Goal: Transaction & Acquisition: Purchase product/service

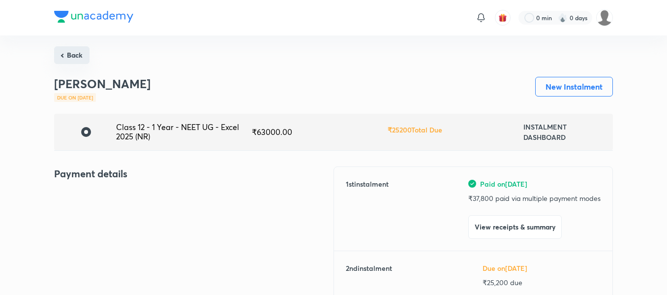
click at [66, 55] on button "Back" at bounding box center [71, 55] width 35 height 18
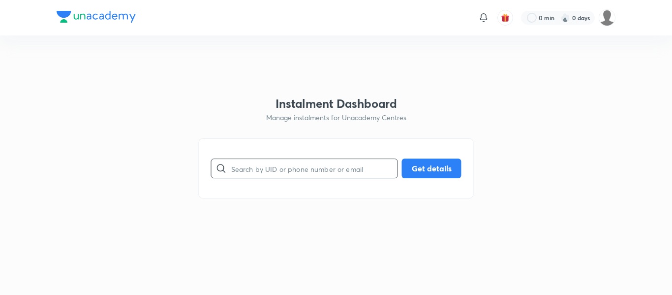
click at [315, 172] on input "text" at bounding box center [314, 168] width 166 height 25
paste input "[EMAIL_ADDRESS][DOMAIN_NAME]"
type input "[EMAIL_ADDRESS][DOMAIN_NAME]"
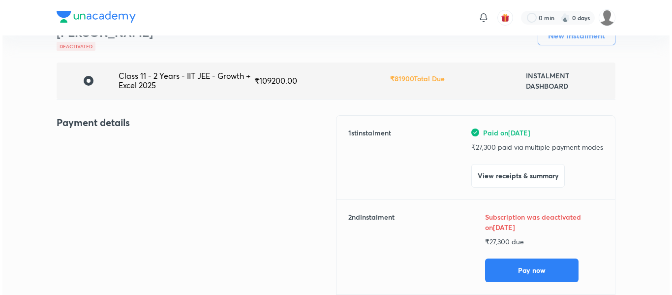
scroll to position [74, 0]
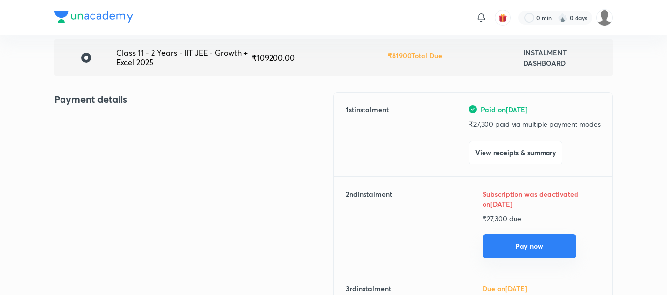
click at [522, 244] on button "Pay now" at bounding box center [529, 246] width 93 height 24
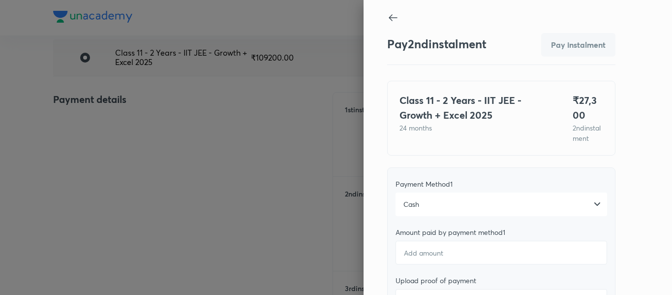
click at [431, 211] on div "Cash" at bounding box center [502, 204] width 212 height 24
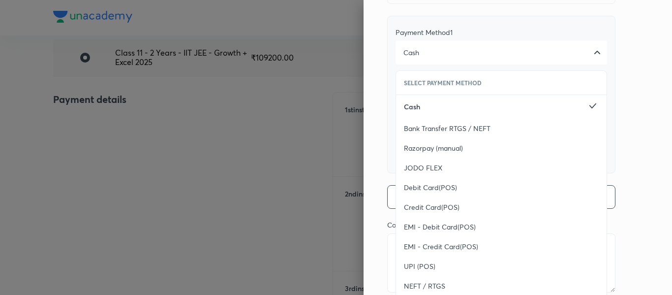
scroll to position [172, 0]
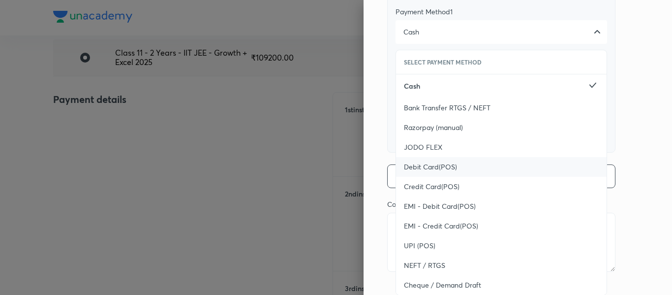
click at [425, 172] on span "Debit Card(POS)" at bounding box center [430, 167] width 53 height 10
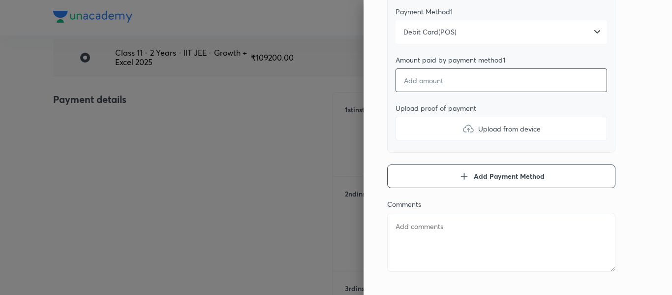
click at [426, 92] on input "number" at bounding box center [502, 80] width 212 height 24
type textarea "x"
type input "2"
type textarea "x"
type input "23"
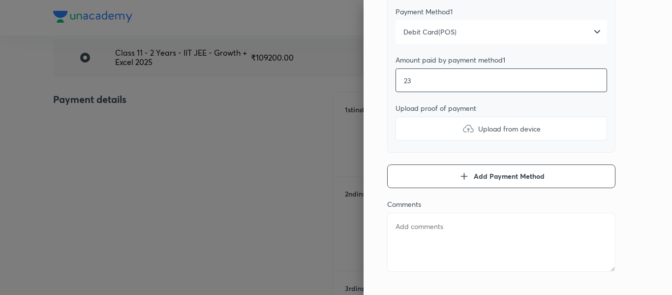
type textarea "x"
type input "237"
type textarea "x"
type input "2370"
type textarea "x"
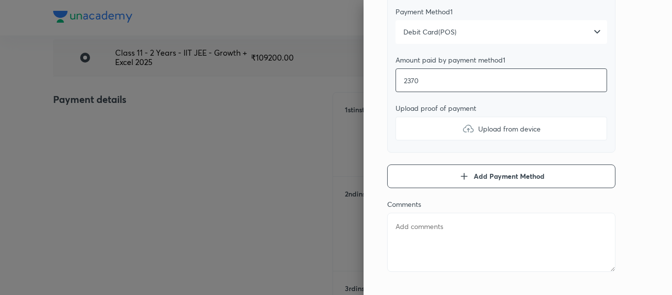
type input "23700"
type textarea "x"
type input "23700"
click at [426, 135] on label "Upload from device" at bounding box center [502, 129] width 212 height 24
click at [0, 0] on input "Upload from device" at bounding box center [0, 0] width 0 height 0
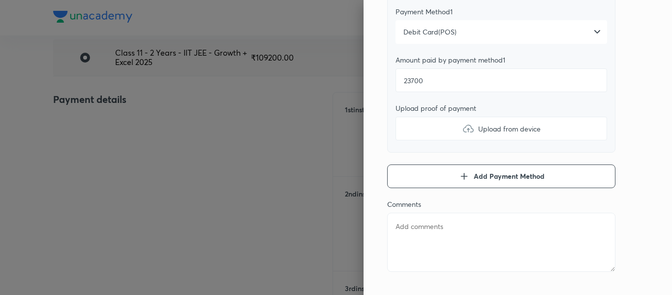
type textarea "x"
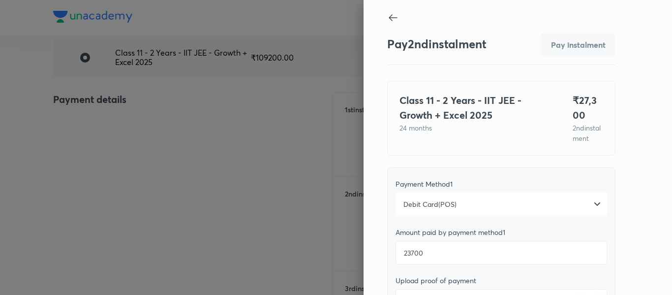
scroll to position [201, 0]
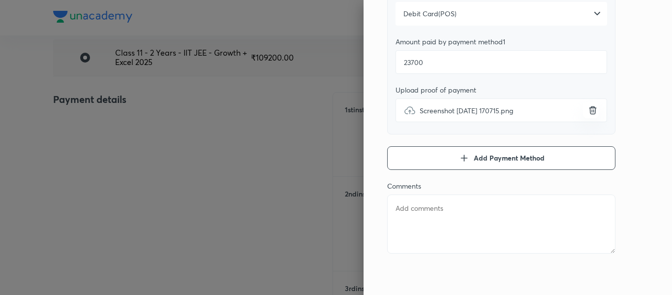
click at [460, 211] on textarea at bounding box center [501, 223] width 228 height 59
type textarea "2"
type textarea "x"
type textarea "2n"
type textarea "x"
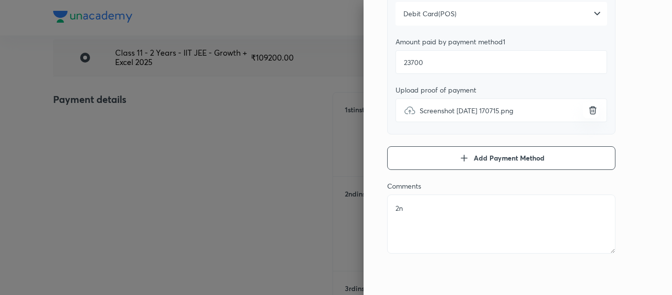
type textarea "2nd"
type textarea "x"
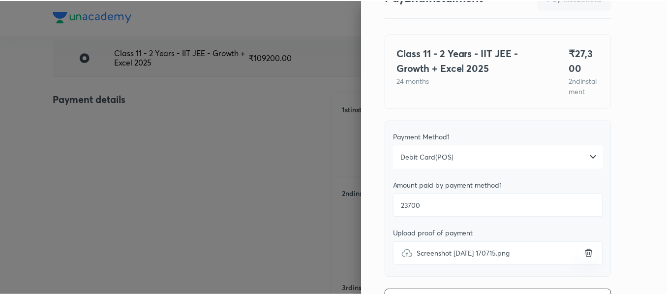
scroll to position [40, 0]
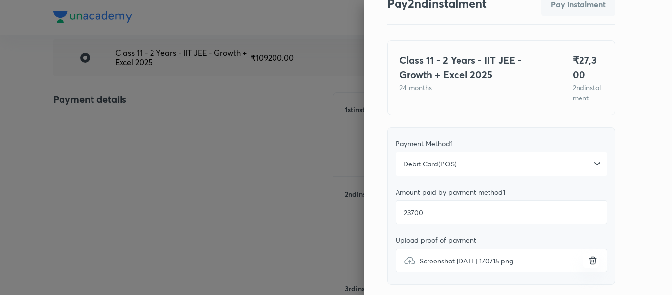
type textarea "2nd"
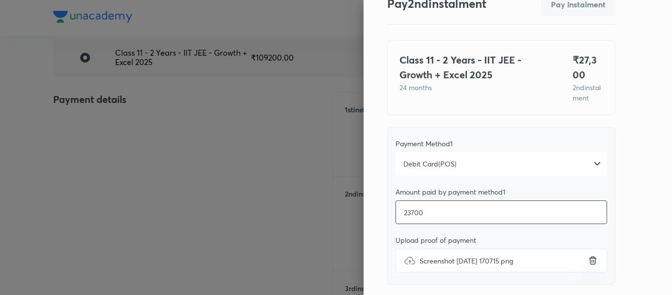
click at [450, 224] on input "23700" at bounding box center [502, 212] width 212 height 24
type textarea "x"
type input "2370"
type textarea "x"
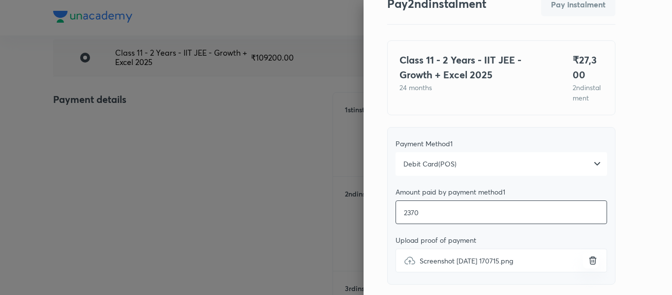
type input "237"
type textarea "x"
type input "23"
type textarea "x"
type input "2"
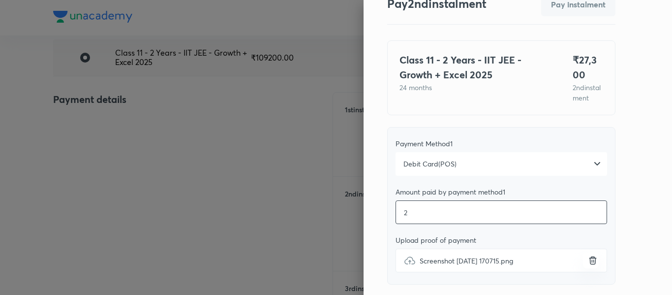
type textarea "x"
type input "27"
type textarea "x"
type input "273"
type textarea "x"
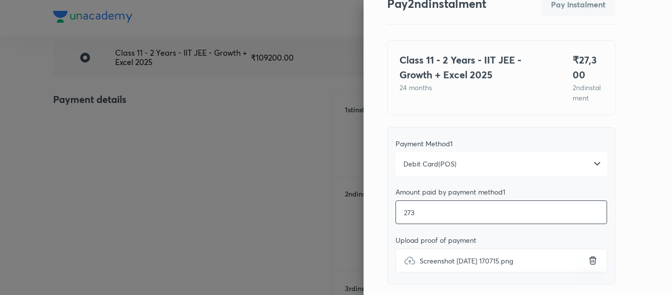
type input "2730"
type textarea "x"
type input "27300"
type textarea "x"
type input "27300"
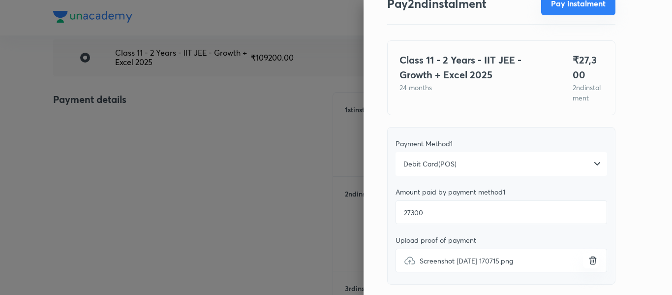
click at [556, 8] on button "Pay instalment" at bounding box center [578, 4] width 74 height 24
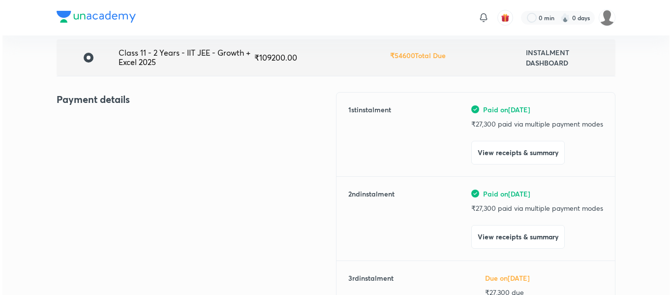
scroll to position [0, 0]
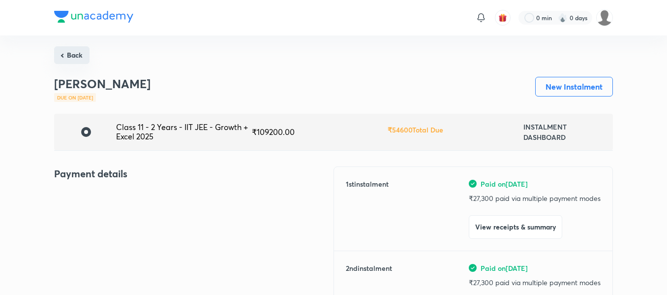
click at [77, 50] on button "Back" at bounding box center [71, 55] width 35 height 18
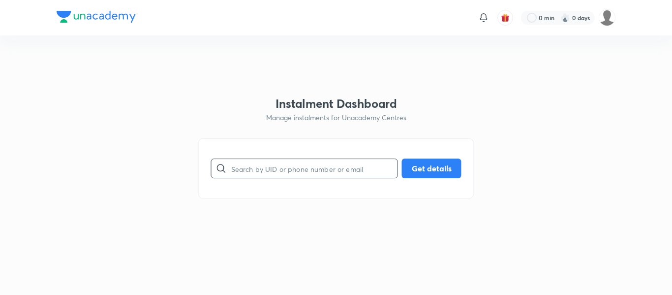
click at [240, 164] on input "text" at bounding box center [314, 168] width 166 height 25
paste input "[EMAIL_ADDRESS][DOMAIN_NAME]"
type input "[EMAIL_ADDRESS][DOMAIN_NAME]"
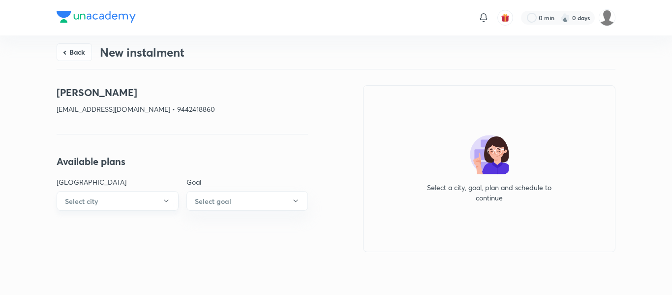
click at [141, 209] on button "Select city" at bounding box center [118, 201] width 122 height 20
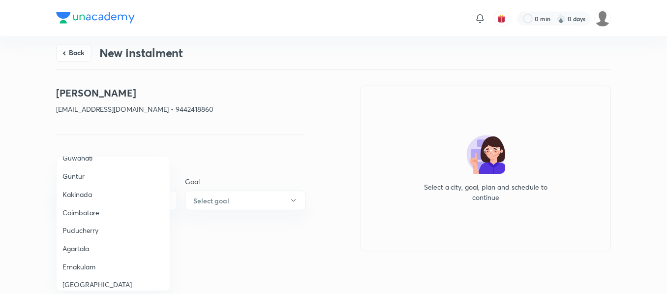
scroll to position [377, 0]
click at [94, 212] on span "Coimbatore" at bounding box center [114, 211] width 102 height 10
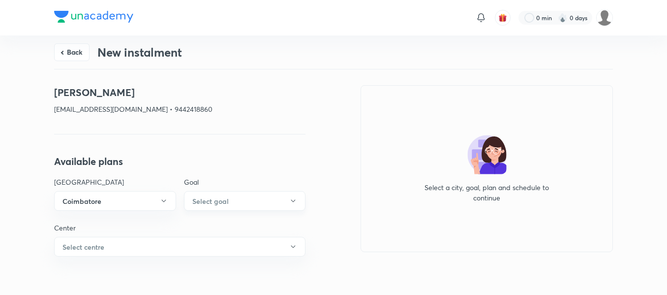
click at [262, 198] on button "Select goal" at bounding box center [245, 201] width 122 height 20
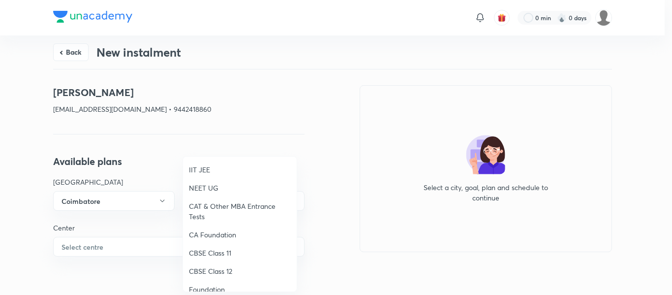
click at [230, 190] on span "NEET UG" at bounding box center [240, 188] width 102 height 10
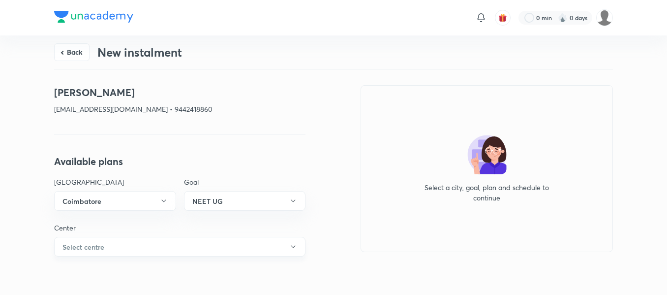
click at [172, 241] on button "Select centre" at bounding box center [179, 247] width 251 height 20
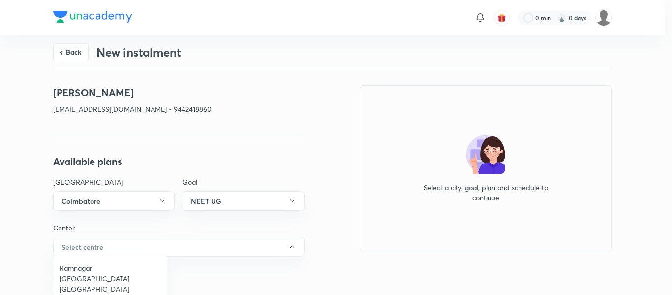
click at [104, 265] on span "Ramnagar [GEOGRAPHIC_DATA] [GEOGRAPHIC_DATA]" at bounding box center [111, 278] width 102 height 31
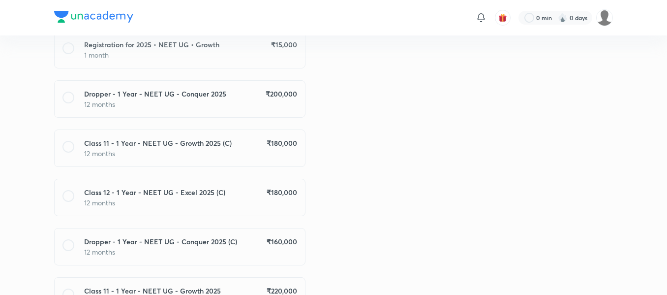
click at [281, 102] on p "12 months" at bounding box center [190, 104] width 213 height 10
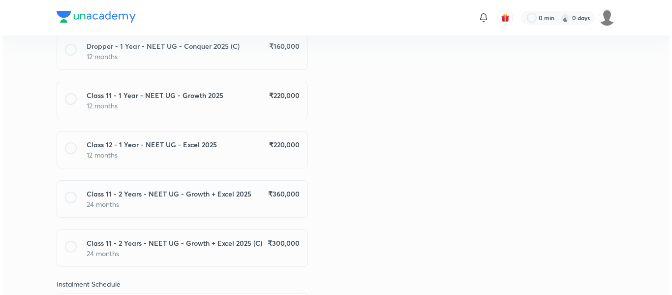
scroll to position [736, 0]
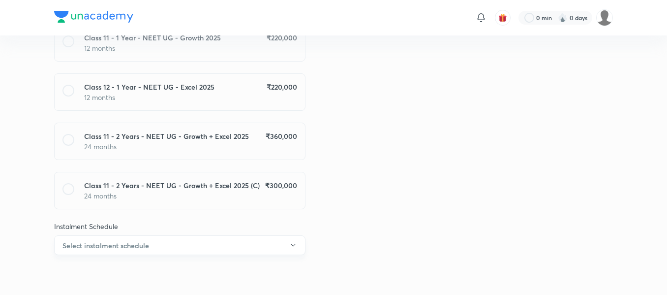
click at [229, 251] on button "Select instalment schedule" at bounding box center [179, 245] width 251 height 20
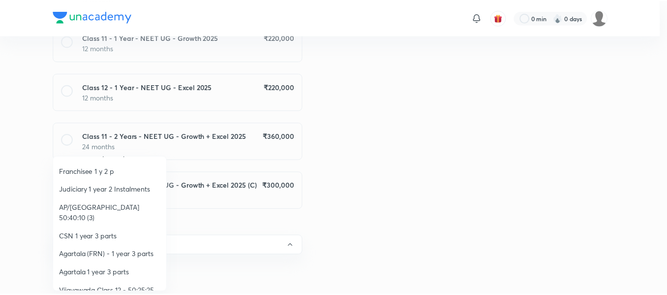
scroll to position [145, 0]
click at [82, 281] on li "Vijayawada Class 12 - 50:25:25" at bounding box center [111, 290] width 114 height 18
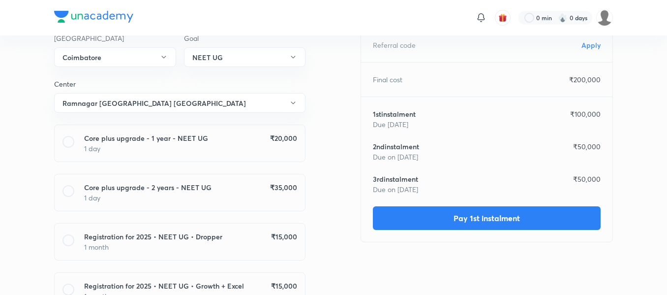
scroll to position [0, 0]
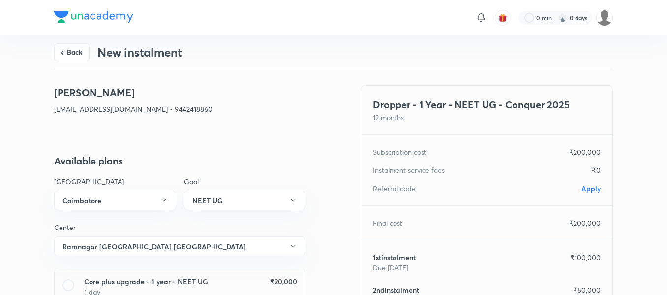
click at [586, 187] on span "Apply" at bounding box center [591, 188] width 19 height 9
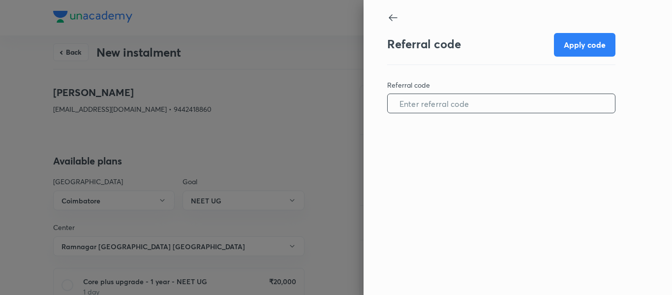
click at [462, 109] on input "text" at bounding box center [501, 103] width 227 height 25
paste input "COIM0958EGXCXK"
type input "COIM0958EGXCXK"
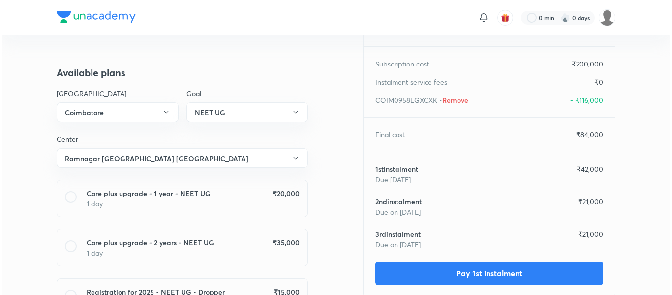
scroll to position [90, 0]
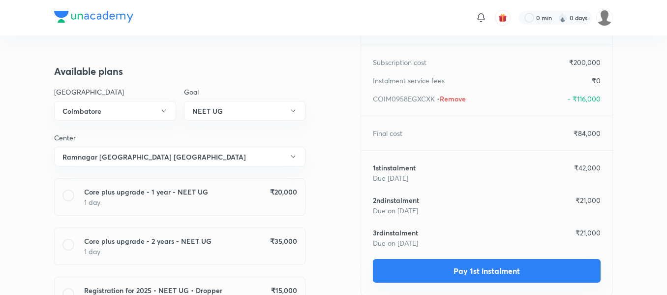
click at [448, 264] on button "Pay 1st instalment" at bounding box center [487, 271] width 228 height 24
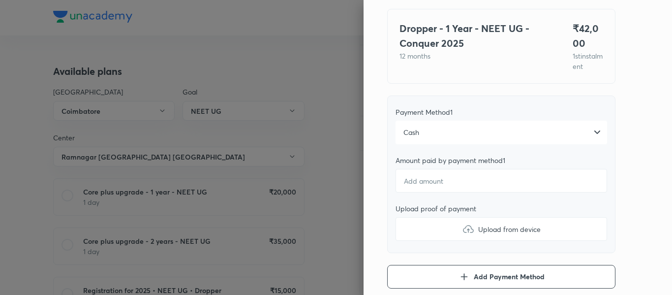
scroll to position [77, 0]
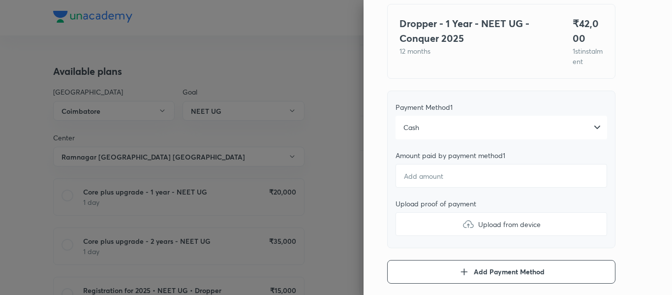
click at [431, 139] on div "Cash" at bounding box center [502, 128] width 212 height 24
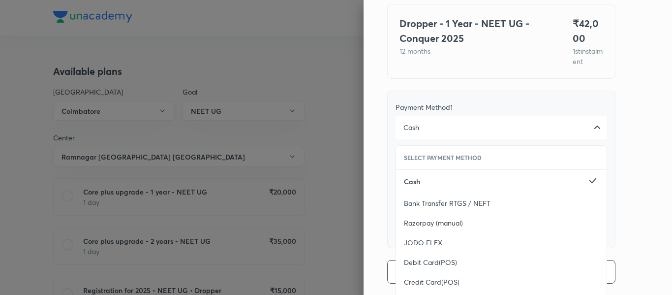
scroll to position [201, 0]
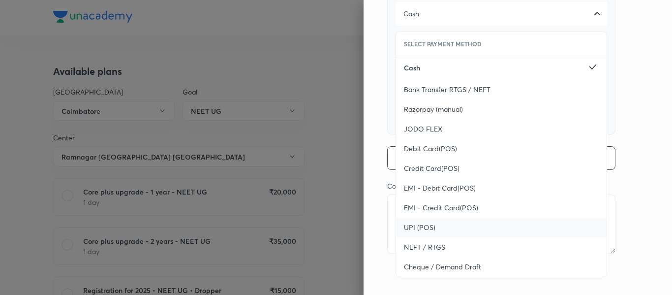
click at [414, 225] on span "UPI (POS)" at bounding box center [419, 227] width 31 height 10
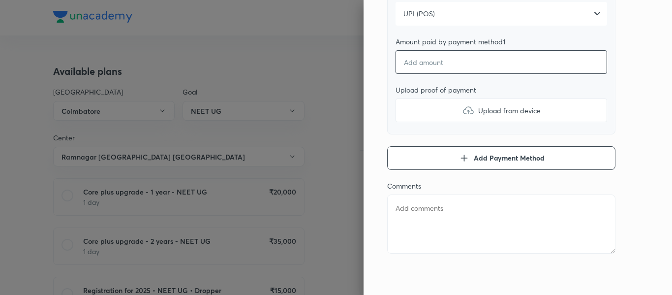
click at [439, 62] on input "number" at bounding box center [502, 62] width 212 height 24
type textarea "x"
type input "4"
type textarea "x"
type input "42"
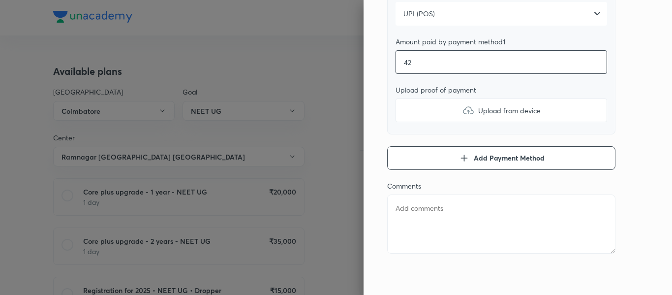
type textarea "x"
type input "420"
type textarea "x"
type input "4200"
type textarea "x"
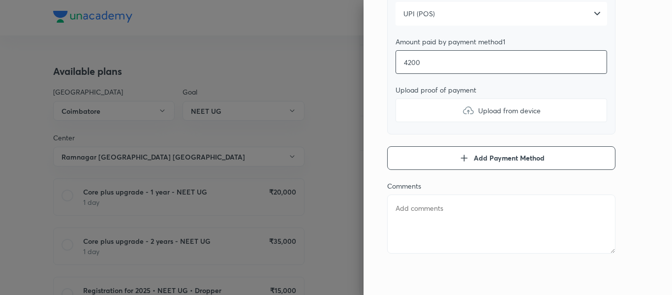
type input "42000"
type textarea "x"
type input "42000"
click at [437, 113] on label "Upload from device" at bounding box center [502, 110] width 212 height 24
click at [0, 0] on input "Upload from device" at bounding box center [0, 0] width 0 height 0
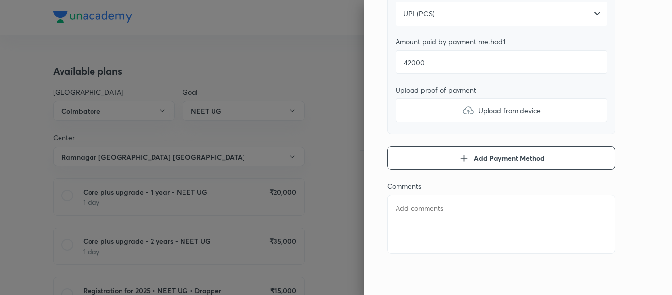
type textarea "x"
click at [440, 212] on textarea at bounding box center [501, 223] width 228 height 59
type textarea "1"
type textarea "x"
type textarea "1s"
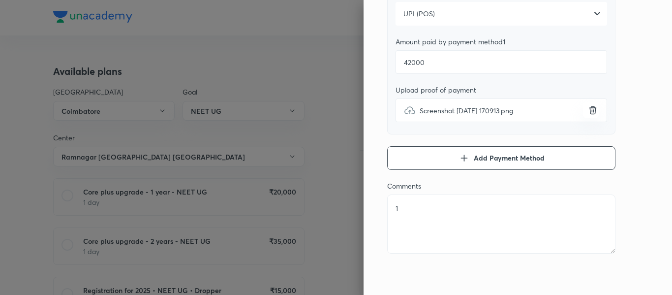
type textarea "x"
type textarea "1st"
type textarea "x"
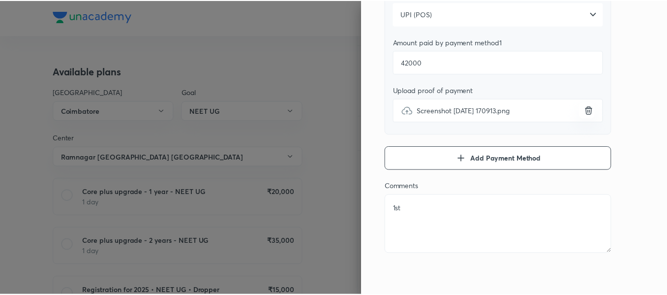
scroll to position [0, 0]
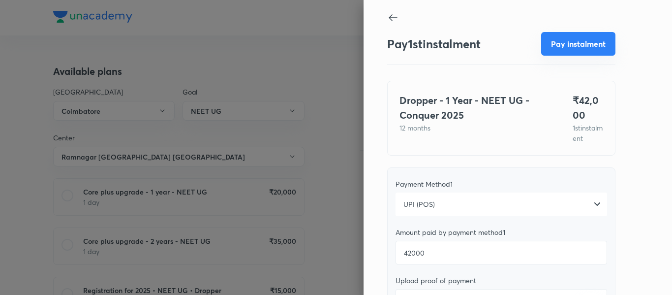
type textarea "1st"
click at [568, 36] on button "Pay instalment" at bounding box center [578, 44] width 74 height 24
type textarea "x"
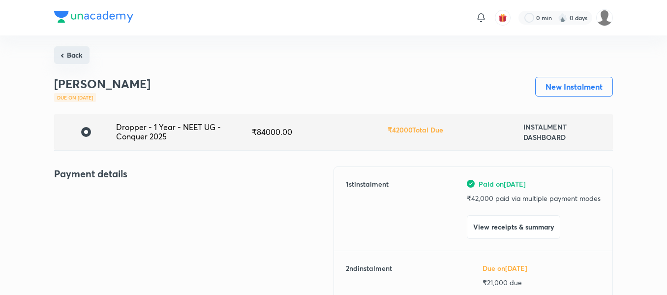
click at [71, 55] on button "Back" at bounding box center [71, 55] width 35 height 18
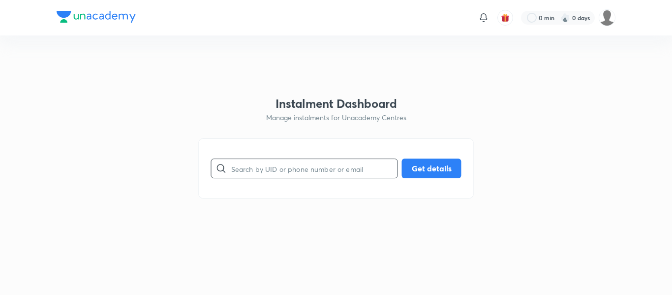
click at [246, 169] on input "text" at bounding box center [314, 168] width 166 height 25
paste input "[EMAIL_ADDRESS][DOMAIN_NAME]"
type input "[EMAIL_ADDRESS][DOMAIN_NAME]"
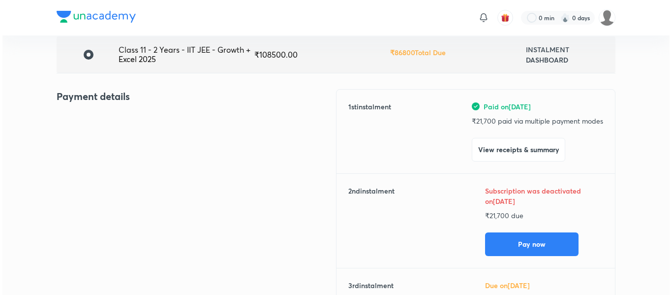
scroll to position [78, 0]
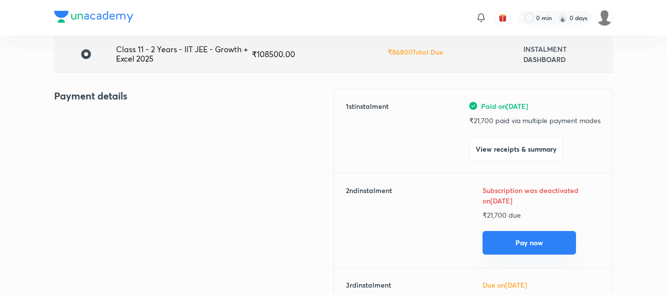
click at [505, 240] on button "Pay now" at bounding box center [529, 243] width 93 height 24
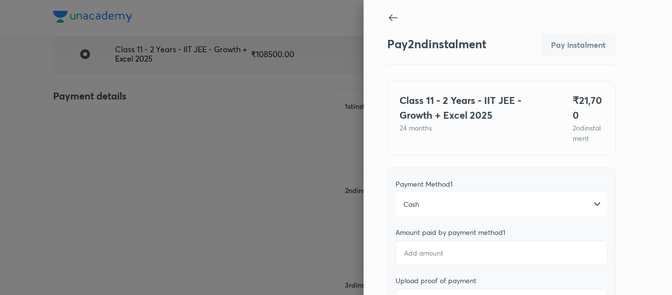
click at [493, 216] on div "Cash" at bounding box center [502, 204] width 212 height 24
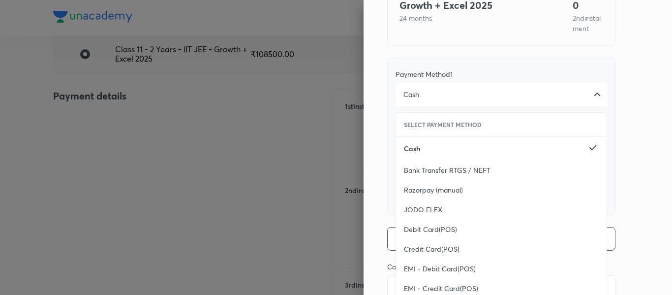
scroll to position [132, 0]
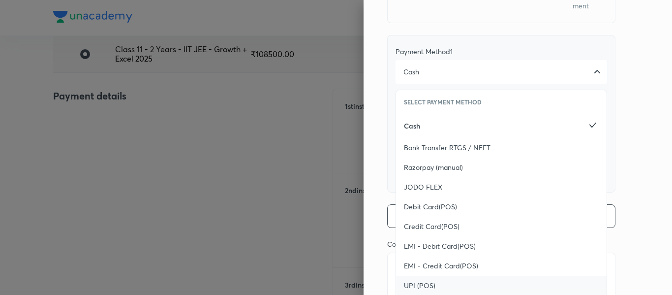
click at [418, 287] on div "UPI (POS)" at bounding box center [501, 286] width 211 height 20
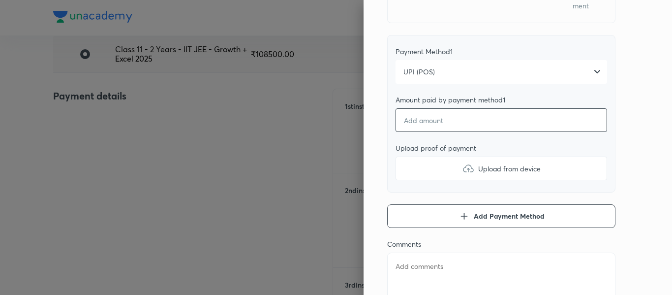
click at [444, 132] on input "number" at bounding box center [502, 120] width 212 height 24
type textarea "x"
type input "1"
type textarea "x"
type input "15"
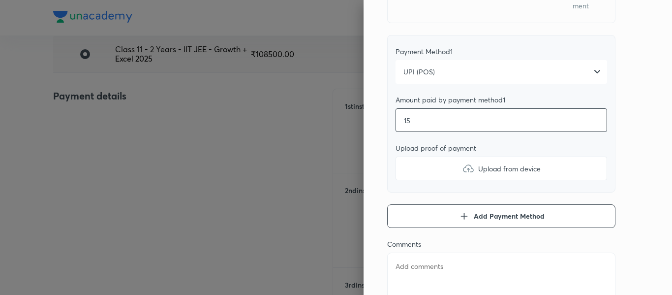
type textarea "x"
type input "150"
type textarea "x"
type input "1500"
type textarea "x"
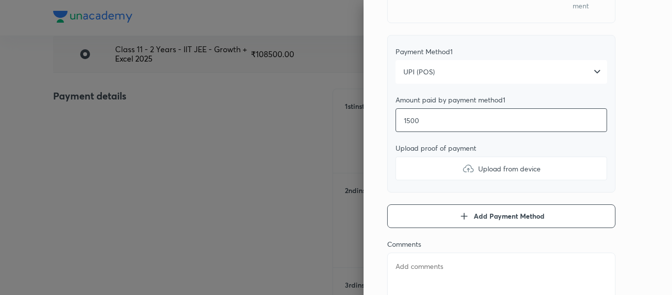
type input "15000"
type textarea "x"
type input "15000"
click at [442, 179] on label "Upload from device" at bounding box center [502, 168] width 212 height 24
click at [0, 0] on input "Upload from device" at bounding box center [0, 0] width 0 height 0
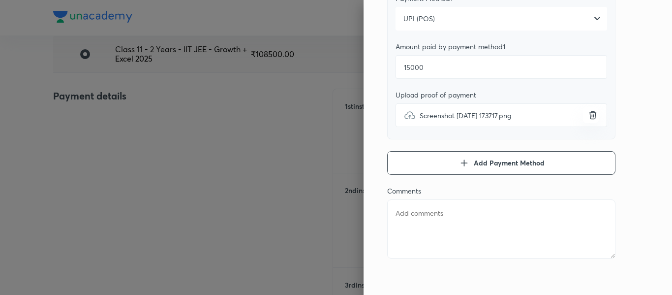
scroll to position [201, 0]
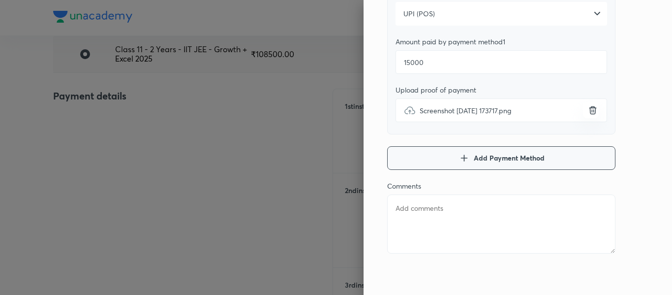
click at [426, 161] on button "Add Payment Method" at bounding box center [501, 158] width 228 height 24
type textarea "x"
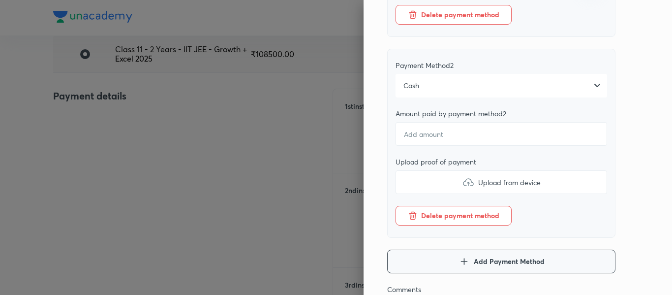
scroll to position [320, 0]
click at [429, 97] on div "Cash" at bounding box center [502, 85] width 212 height 24
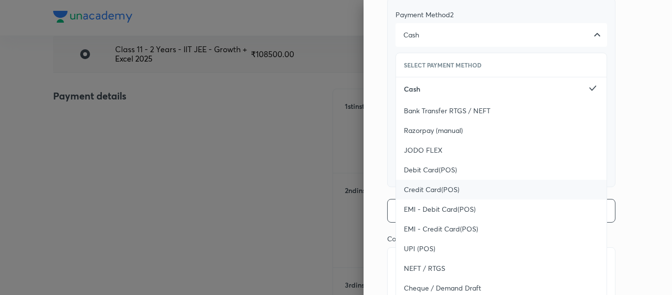
scroll to position [372, 0]
click at [422, 252] on span "UPI (POS)" at bounding box center [419, 247] width 31 height 10
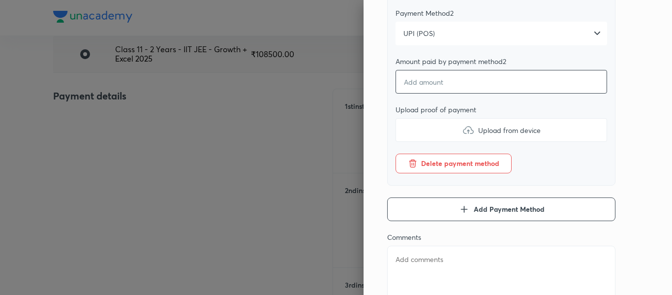
click at [440, 92] on input "number" at bounding box center [502, 82] width 212 height 24
type textarea "x"
type input "1"
type textarea "x"
type input "14"
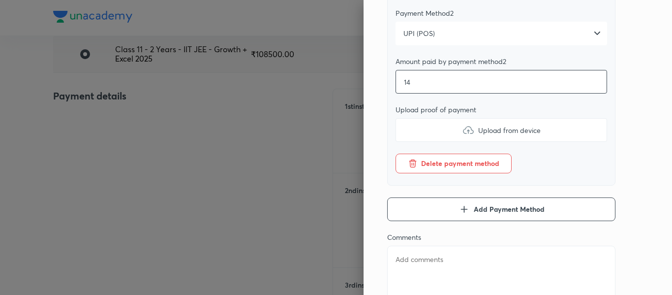
type textarea "x"
type input "143"
type textarea "x"
type input "1430"
type textarea "x"
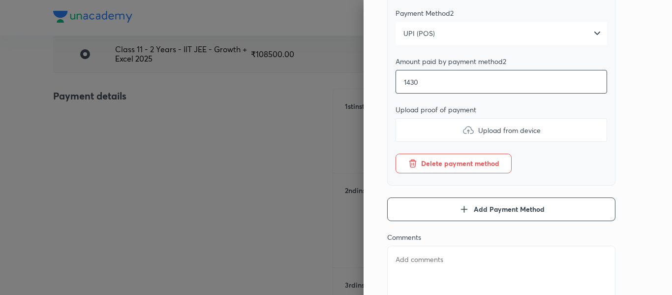
type input "1430"
click at [434, 136] on label "Upload from device" at bounding box center [502, 130] width 212 height 24
click at [0, 0] on input "Upload from device" at bounding box center [0, 0] width 0 height 0
click at [408, 211] on button "Add Payment Method" at bounding box center [501, 209] width 228 height 24
type textarea "x"
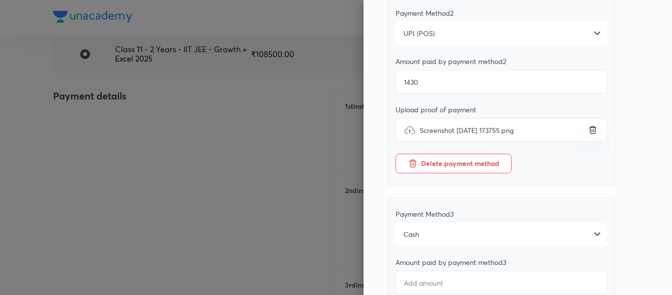
click at [408, 211] on div "Payment Method 3 Cash Amount paid by payment method 3 Upload proof of payment U…" at bounding box center [501, 291] width 228 height 189
click at [439, 213] on div "Payment Method 3 Cash Amount paid by payment method 3 Upload proof of payment U…" at bounding box center [501, 291] width 228 height 189
